Goal: Transaction & Acquisition: Purchase product/service

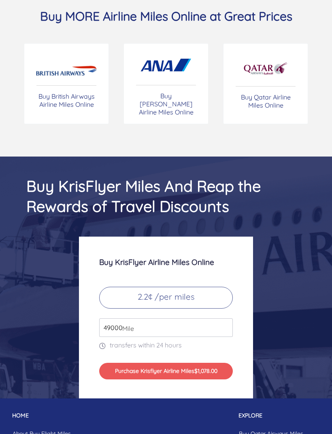
scroll to position [3850, 0]
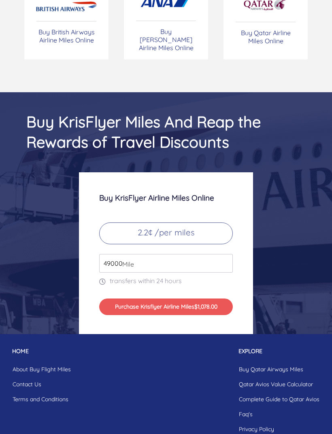
click at [224, 254] on input "49000" at bounding box center [166, 263] width 134 height 19
type input "4"
click at [281, 247] on div "Buy KrisFlyer Airline Miles Online 2.2¢ /per miles 2500 Mile transfers within 2…" at bounding box center [166, 253] width 332 height 162
click at [218, 254] on input "2500" at bounding box center [166, 263] width 134 height 19
type input "2"
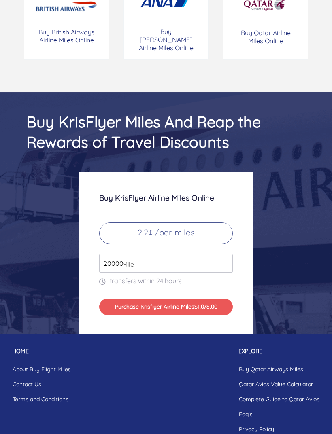
click at [285, 272] on div "Buy KrisFlyer Airline Miles Online 2.2¢ /per miles 20000 Mile transfers within …" at bounding box center [166, 253] width 332 height 162
click at [219, 303] on button "Purchase Krisflyer Airline Miles $1,078.00" at bounding box center [166, 307] width 134 height 17
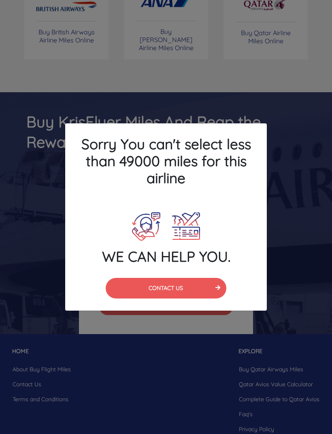
click at [317, 237] on div "Sorry You can't select less than 49000 miles for this airline WE CAN HELP YOU. …" at bounding box center [166, 217] width 332 height 434
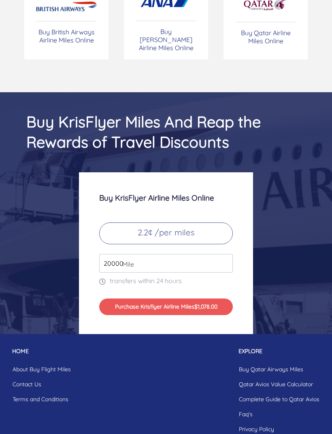
click at [209, 254] on input "20000" at bounding box center [166, 263] width 134 height 19
click at [212, 299] on button "Purchase Krisflyer Airline Miles $1,078.00" at bounding box center [166, 307] width 134 height 17
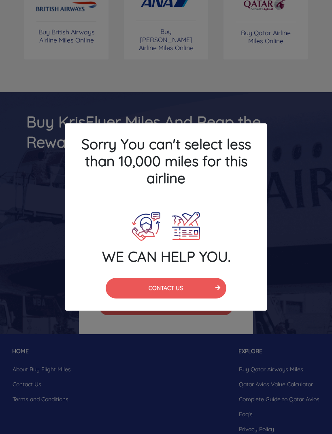
click at [290, 273] on div "Sorry You can't select less than 10,000 miles for this airline WE CAN HELP YOU.…" at bounding box center [166, 217] width 332 height 434
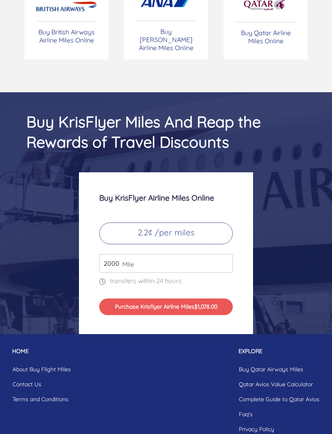
click at [207, 261] on input "2000" at bounding box center [166, 263] width 134 height 19
type input "2"
click at [220, 302] on button "Purchase Krisflyer Airline Miles $1,078.00" at bounding box center [166, 307] width 134 height 17
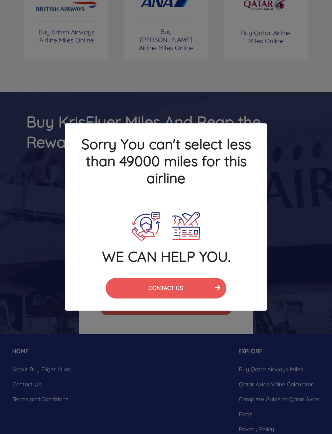
click at [303, 200] on div "Sorry You can't select less than 49000 miles for this airline WE CAN HELP YOU. …" at bounding box center [166, 217] width 332 height 434
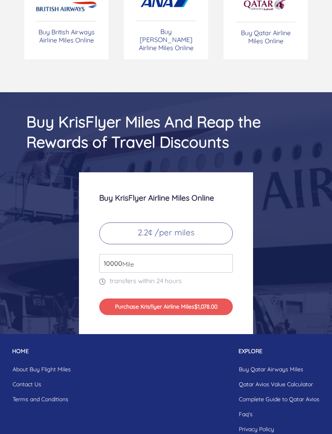
click at [209, 254] on input "10000" at bounding box center [166, 263] width 134 height 19
type input "1"
type input "49000"
click at [220, 299] on button "Purchase Krisflyer Airline Miles $1,078.00" at bounding box center [166, 307] width 134 height 17
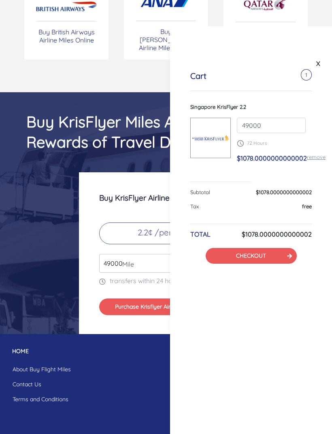
click at [149, 382] on div "[STREET_ADDRESS][PERSON_NAME] [GEOGRAPHIC_DATA] Phone : [PHONE_NUMBER] Whatsapp…" at bounding box center [166, 392] width 332 height 90
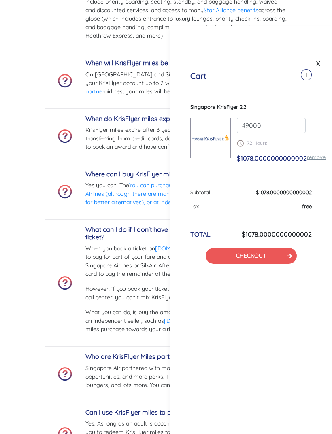
scroll to position [3209, 0]
